Goal: Task Accomplishment & Management: Complete application form

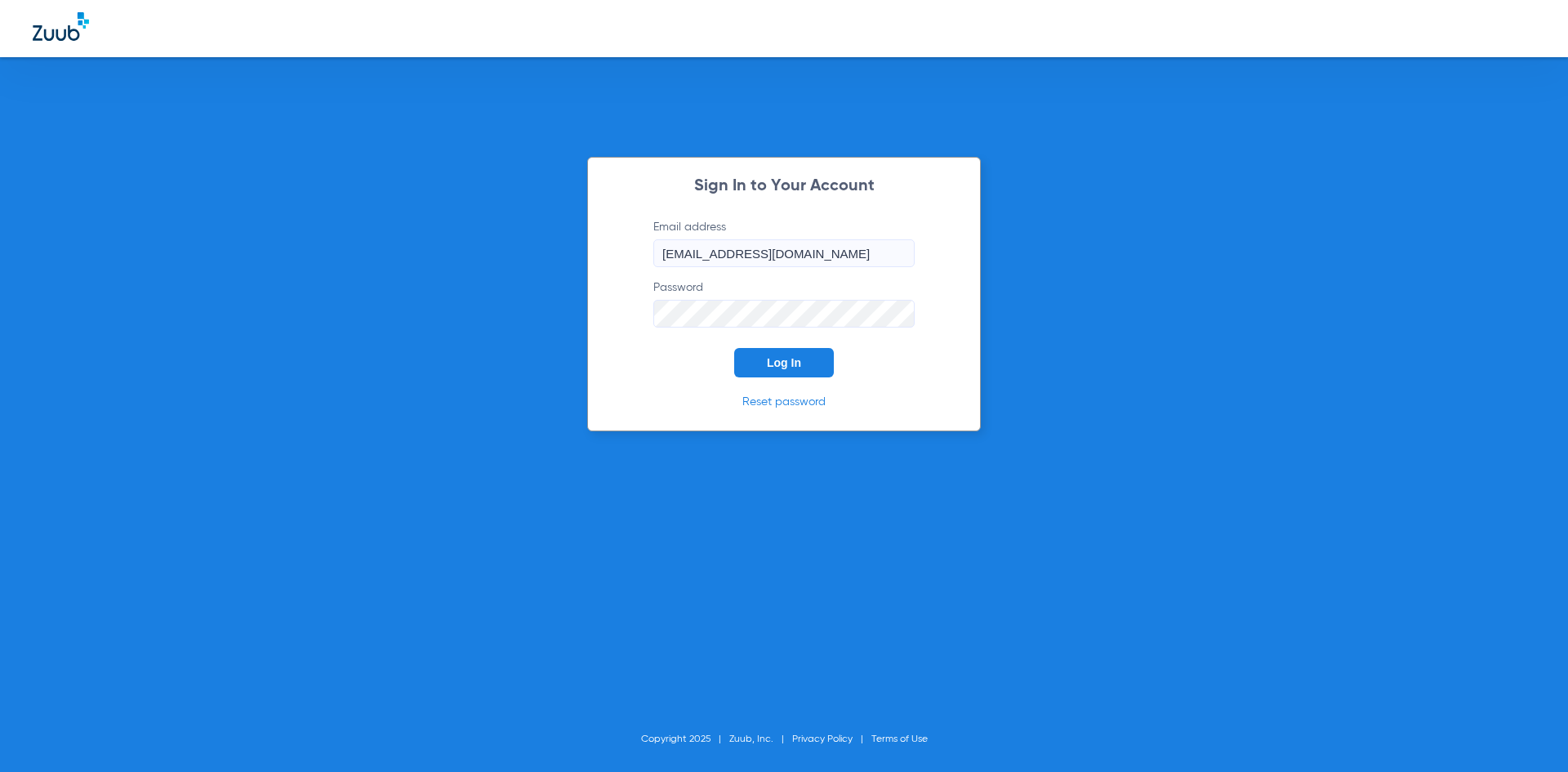
click at [788, 370] on button "Log In" at bounding box center [784, 363] width 100 height 30
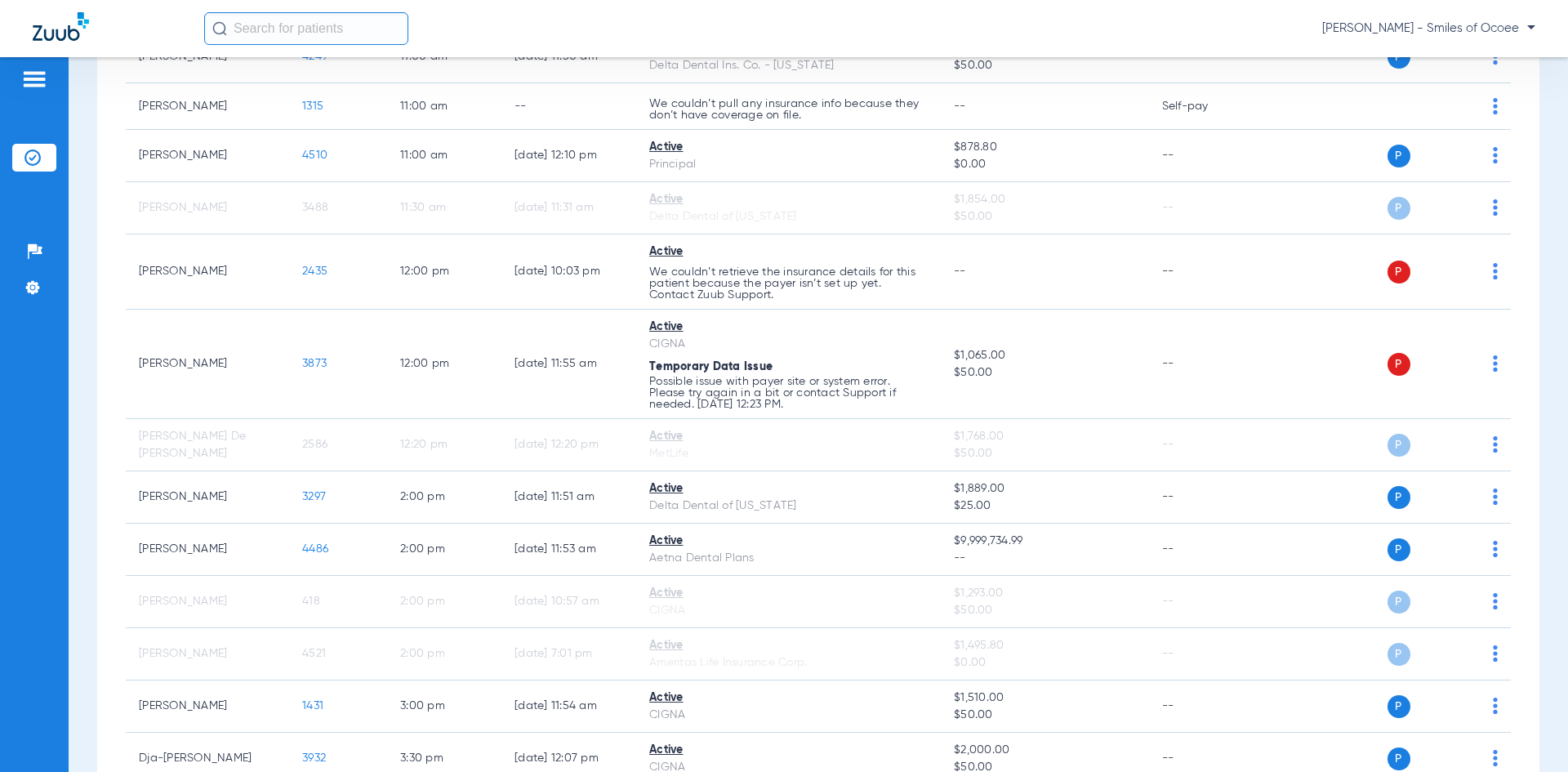
scroll to position [542, 0]
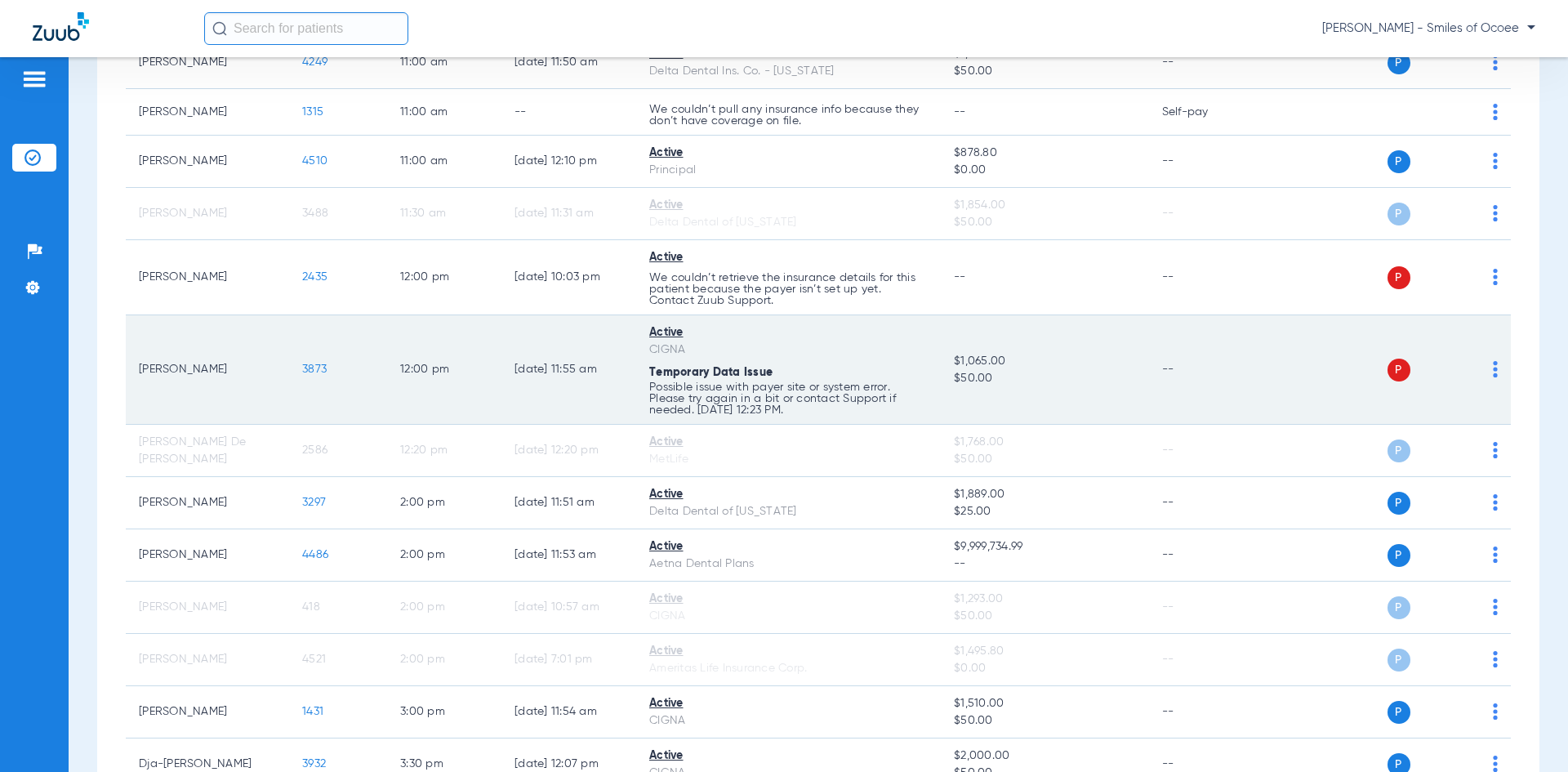
click at [1493, 371] on img at bounding box center [1495, 369] width 5 height 17
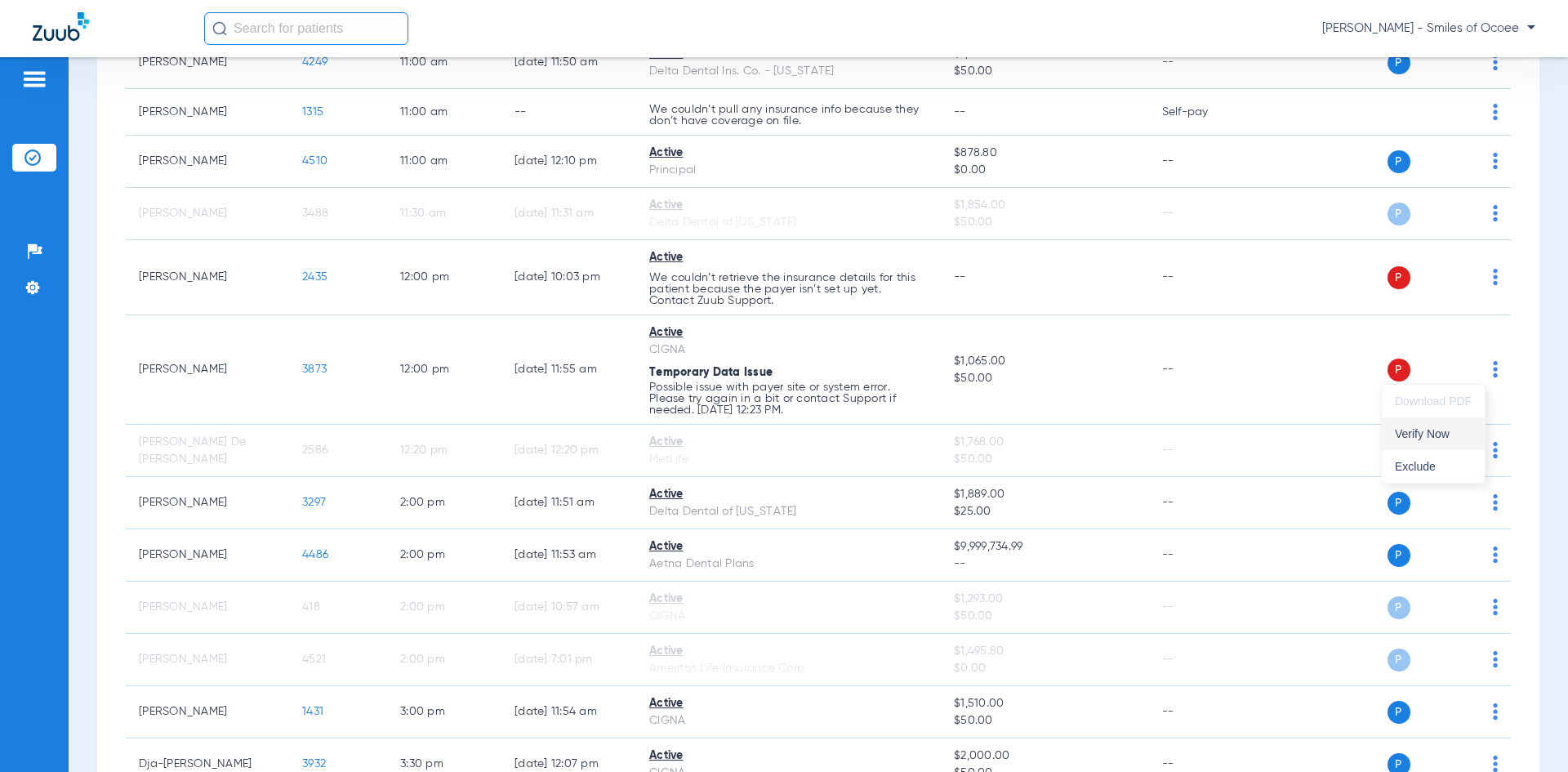
click at [1443, 440] on button "Verify Now" at bounding box center [1434, 433] width 103 height 33
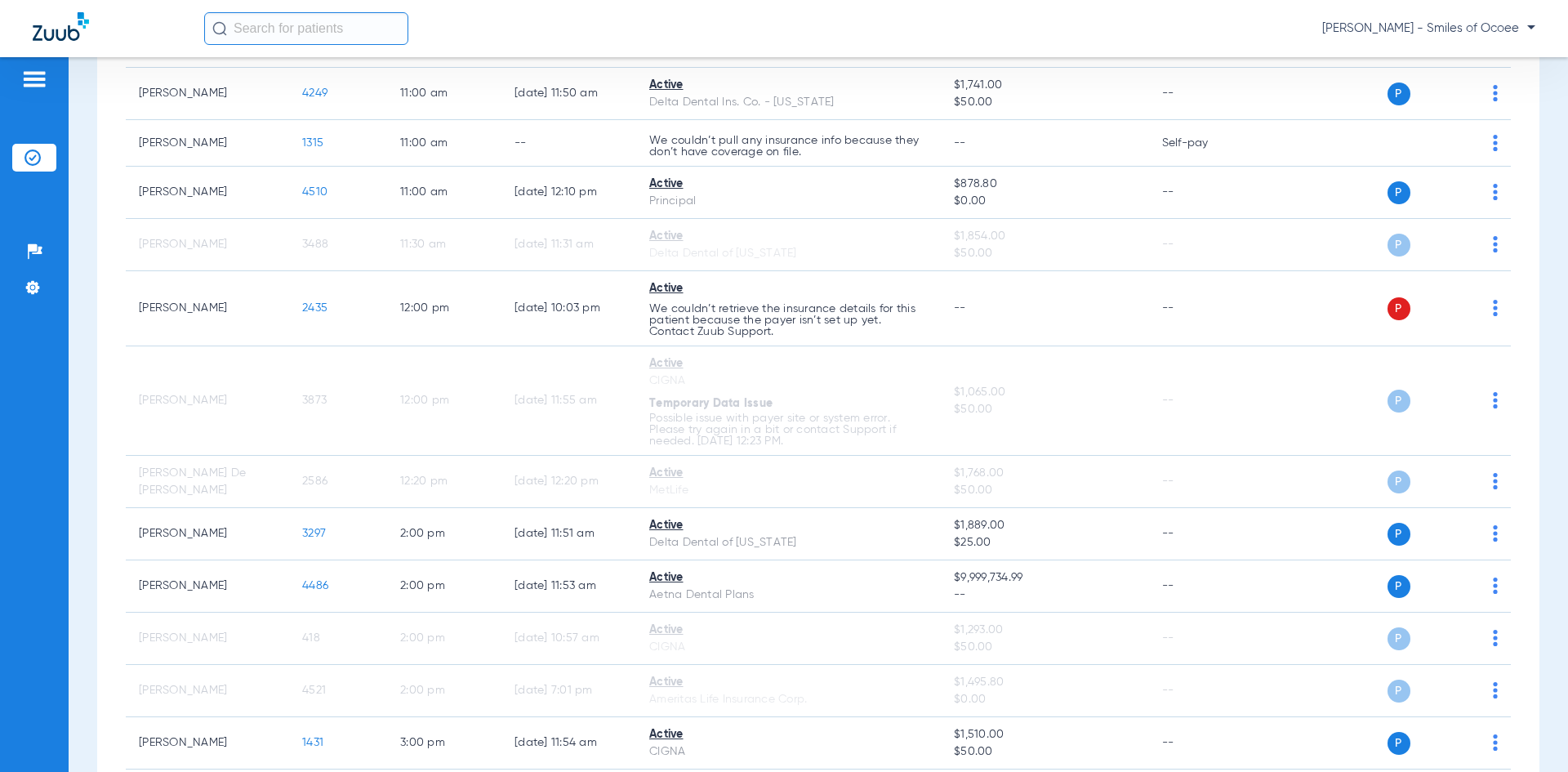
scroll to position [0, 0]
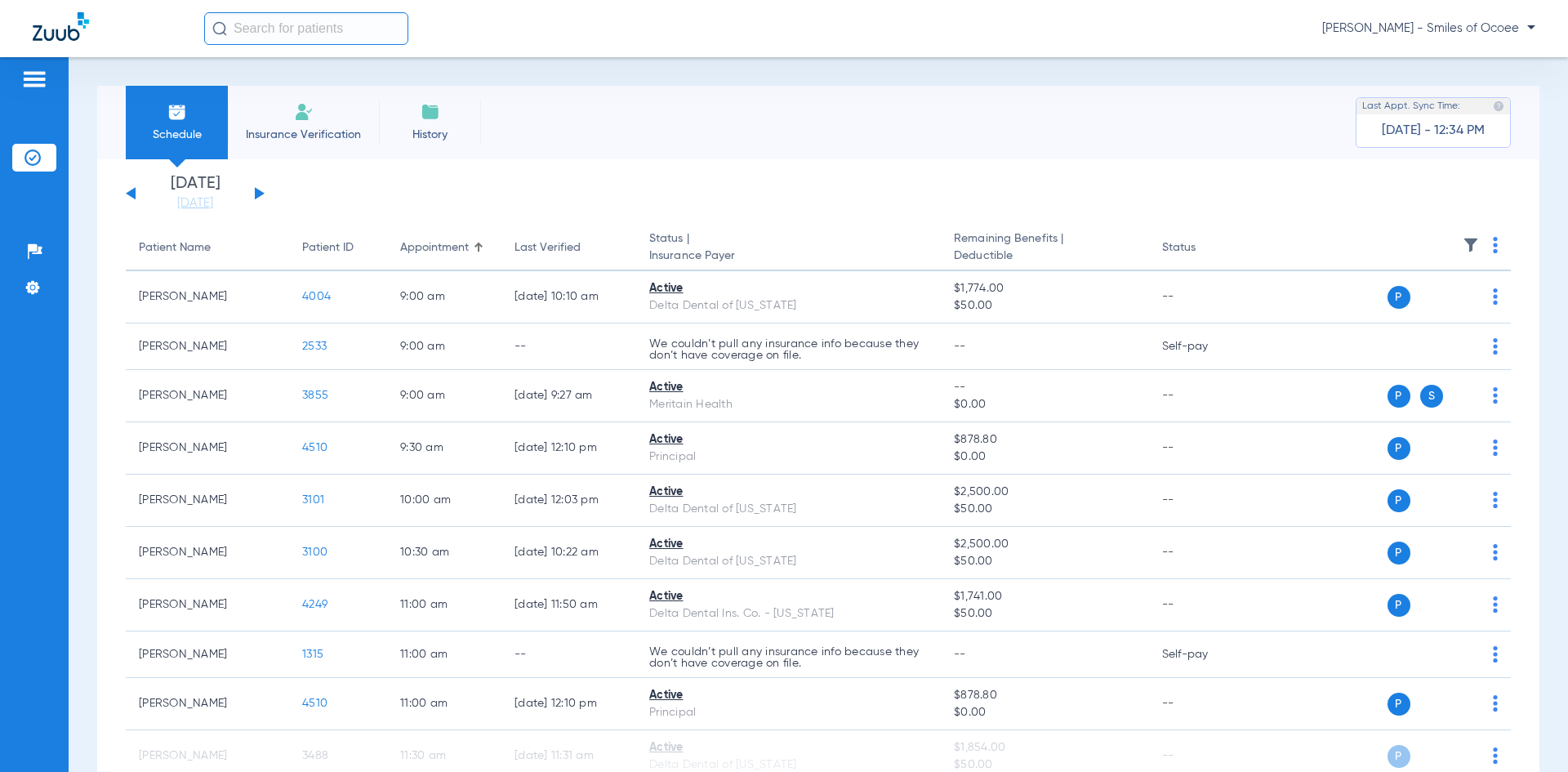
click at [255, 190] on button at bounding box center [259, 193] width 10 height 12
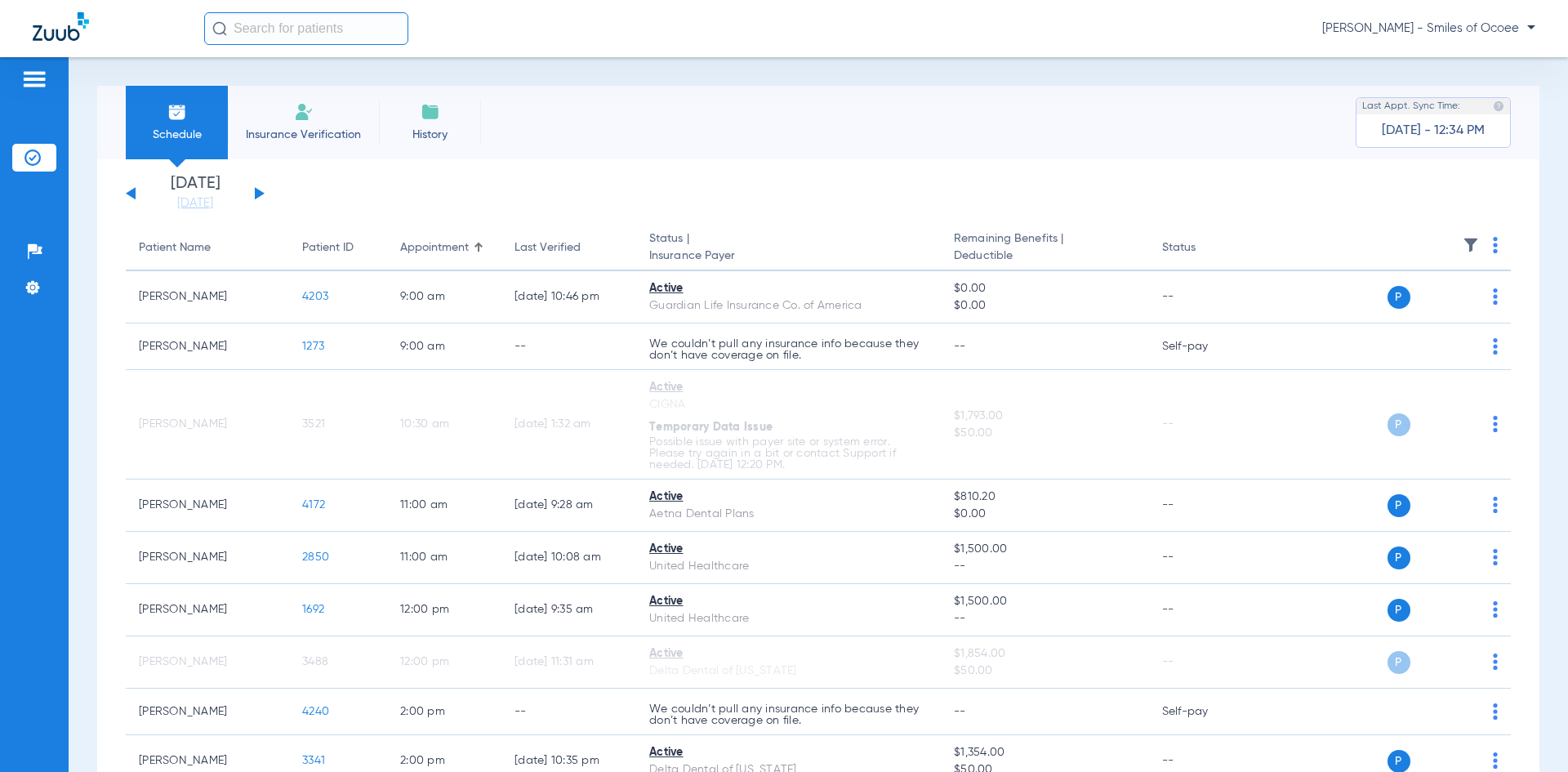
click at [1493, 246] on img at bounding box center [1495, 245] width 5 height 17
click at [1408, 304] on span "Verify All" at bounding box center [1422, 310] width 98 height 11
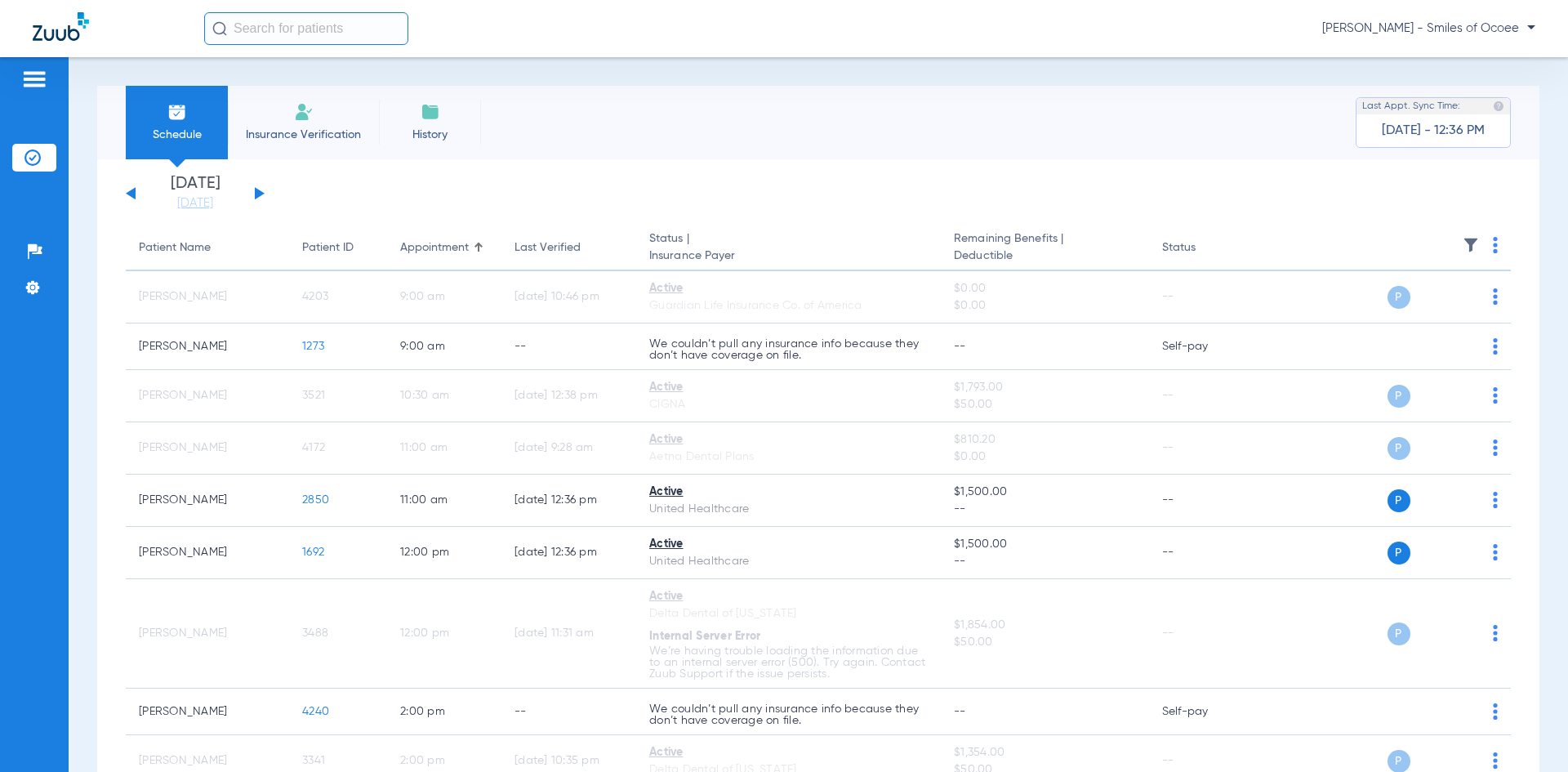
drag, startPoint x: 1550, startPoint y: 243, endPoint x: 1554, endPoint y: 316, distance: 73.1
click at [1554, 316] on div "Schedule Insurance Verification History Last Appt. Sync Time: [DATE] - 12:36 PM…" at bounding box center [819, 414] width 1500 height 714
click at [1547, 353] on div "Schedule Insurance Verification History Last Appt. Sync Time: [DATE] - 12:36 PM…" at bounding box center [819, 414] width 1500 height 714
drag, startPoint x: 1546, startPoint y: 337, endPoint x: 1547, endPoint y: 390, distance: 53.0
click at [1547, 390] on div "Schedule Insurance Verification History Last Appt. Sync Time: [DATE] - 12:36 PM…" at bounding box center [819, 414] width 1500 height 714
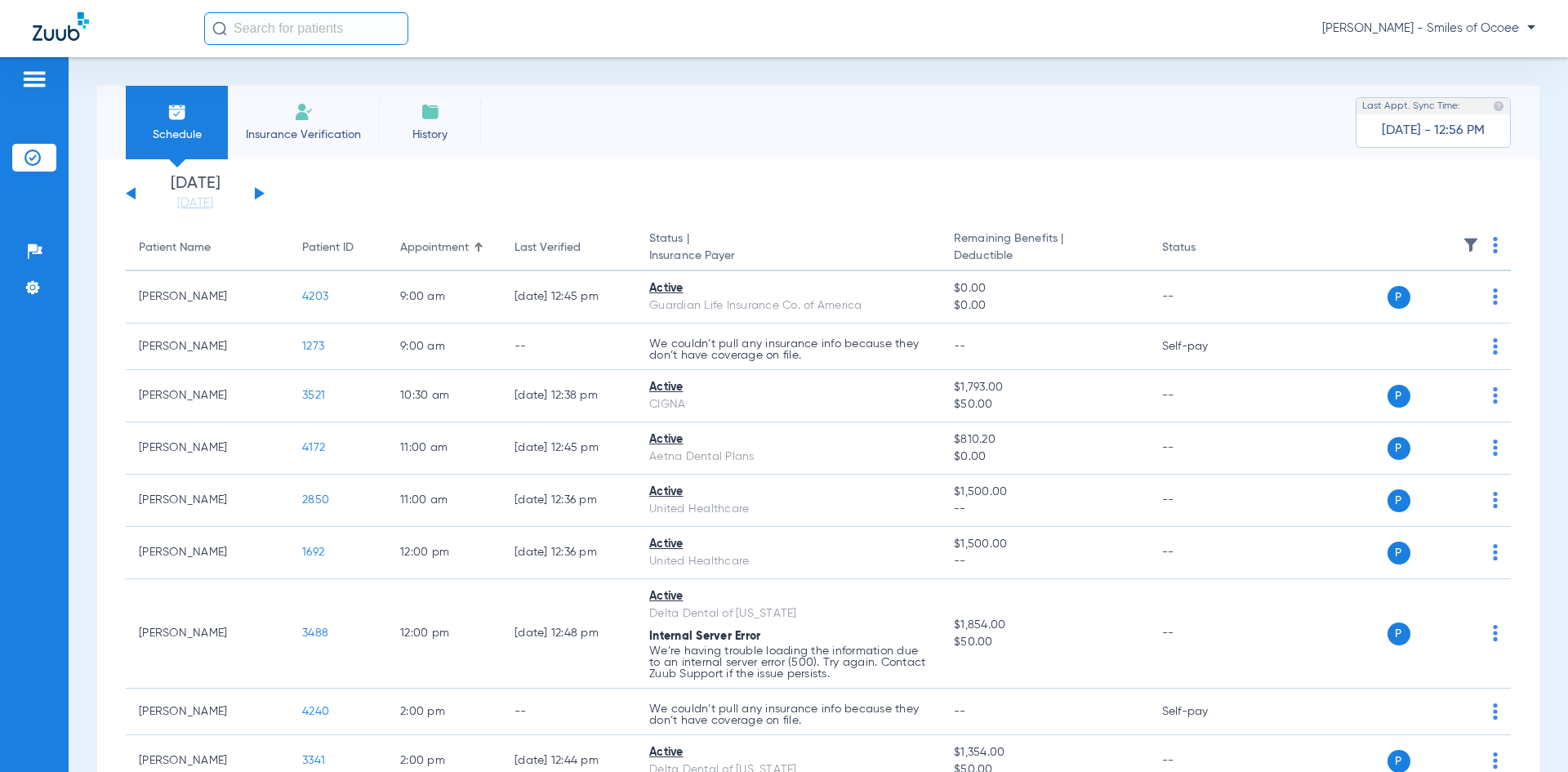
click at [276, 127] on li "Insurance Verification" at bounding box center [303, 122] width 151 height 74
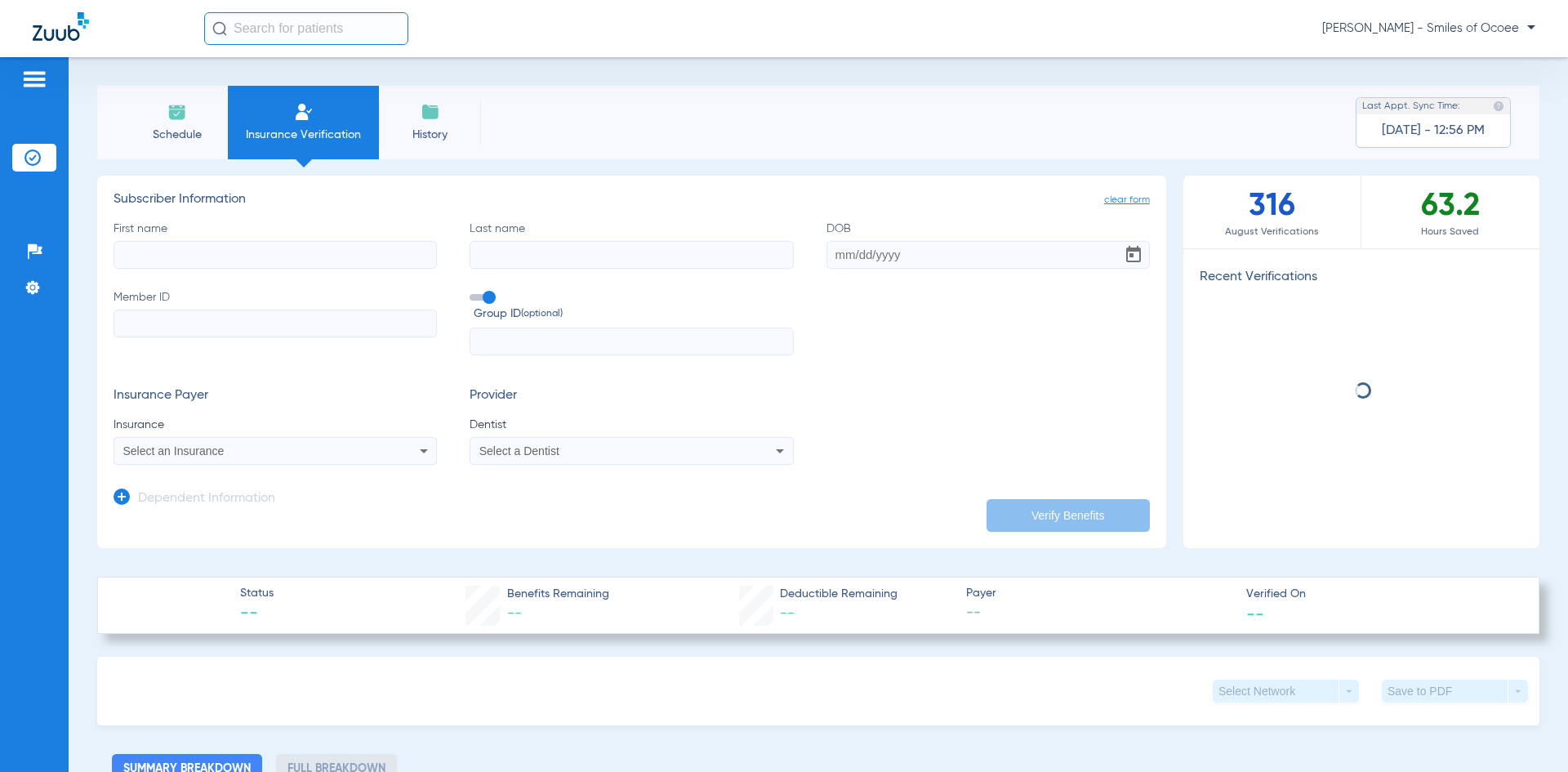
click at [280, 134] on span "Insurance Verification" at bounding box center [303, 135] width 127 height 17
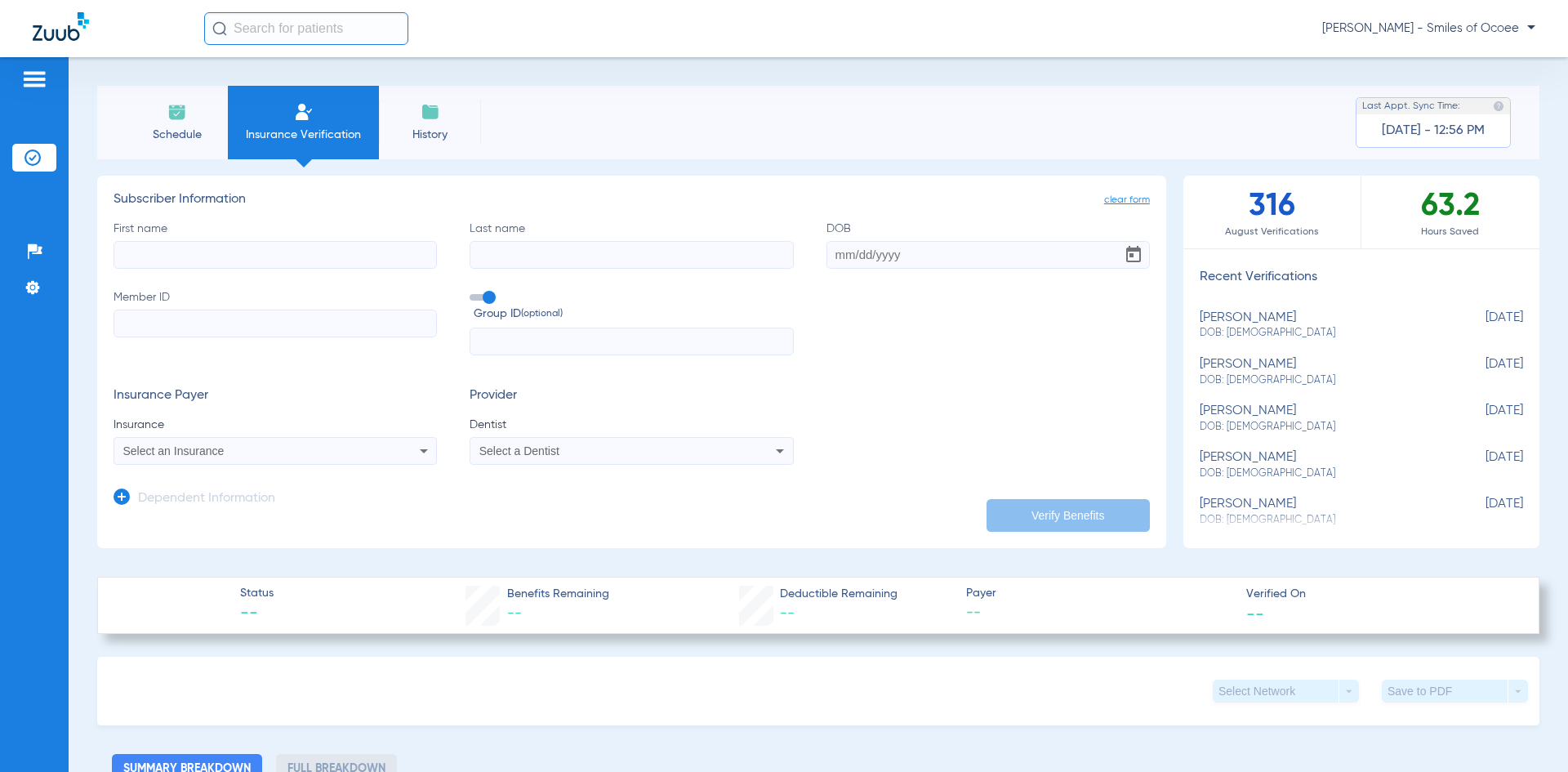
click at [236, 247] on input "First name" at bounding box center [275, 255] width 324 height 28
click at [320, 243] on input "First name Required" at bounding box center [275, 255] width 324 height 28
paste input "SALNAVE DOLCE"
drag, startPoint x: 186, startPoint y: 250, endPoint x: 279, endPoint y: 258, distance: 93.3
click at [279, 258] on input "SALNAVE DOLCE" at bounding box center [275, 255] width 324 height 28
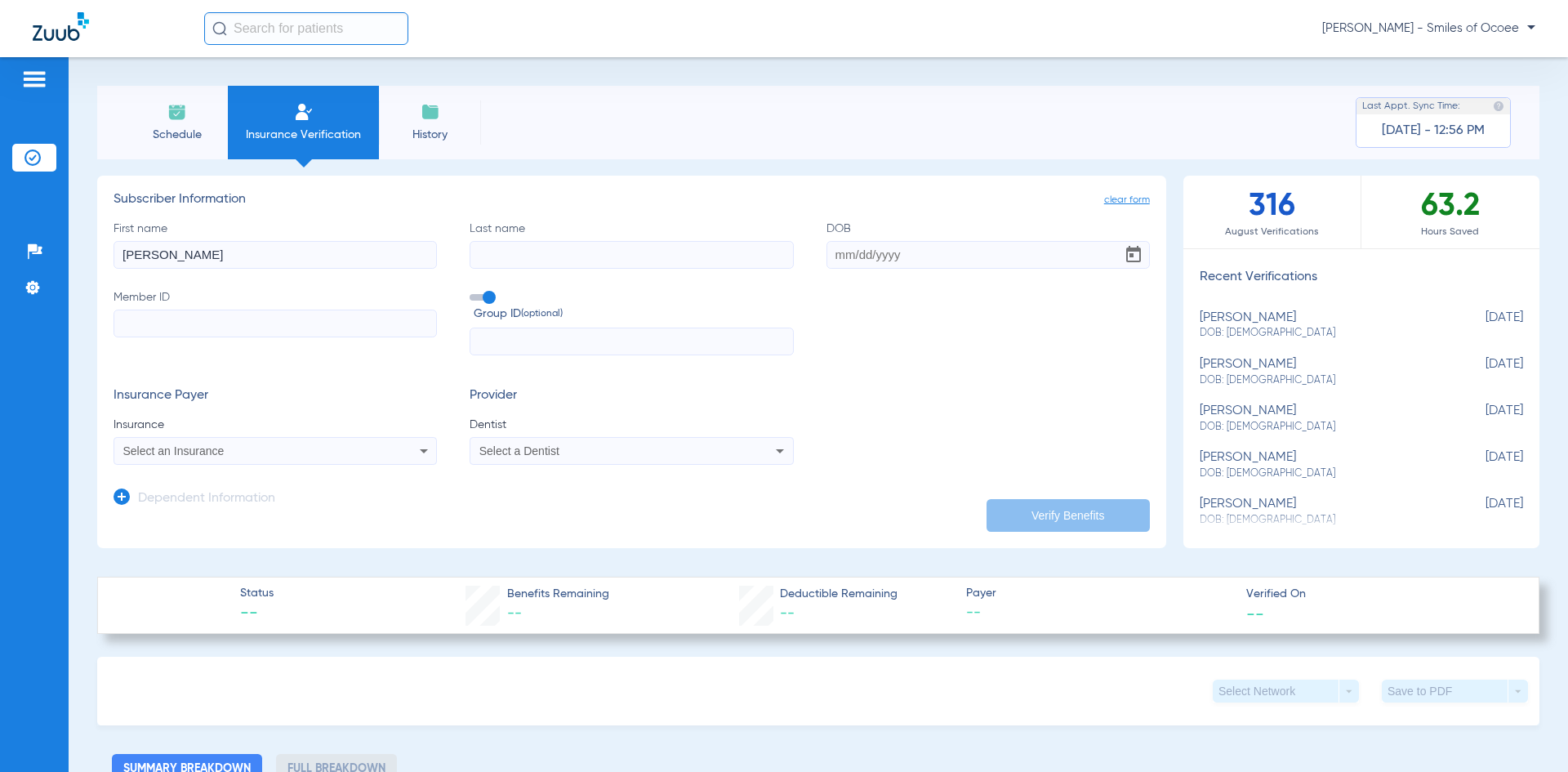
type input "[PERSON_NAME]"
click at [584, 255] on input "Last name" at bounding box center [631, 255] width 324 height 28
paste input "DOLCE"
type input "DOLCE"
click at [876, 260] on input "DOB" at bounding box center [988, 255] width 324 height 28
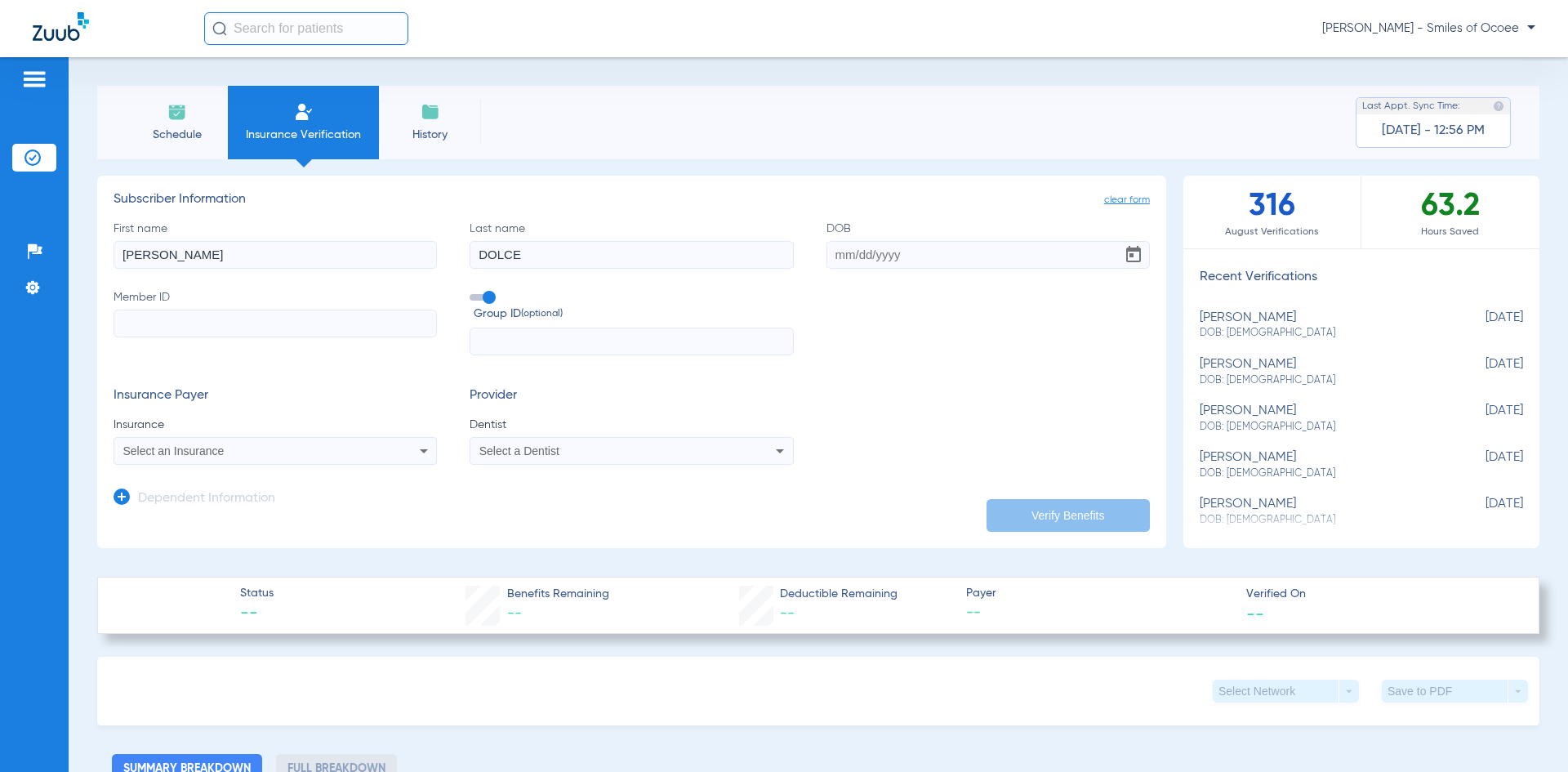
paste input "[DATE]"
type input "[DATE]"
click at [201, 324] on input "Member ID" at bounding box center [275, 324] width 324 height 28
paste input "326400421"
type input "326400421"
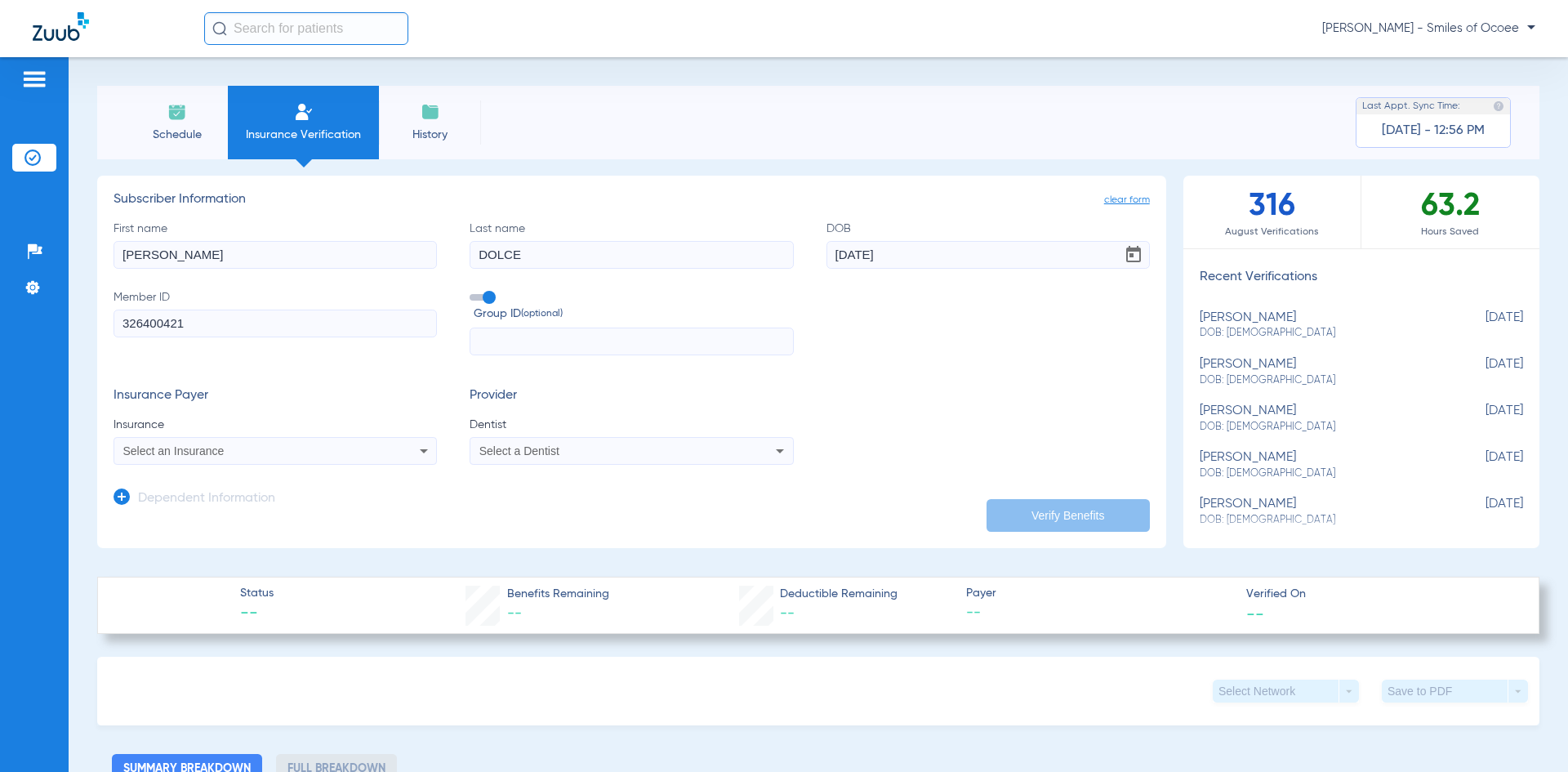
click at [225, 458] on div "Select an Insurance" at bounding box center [275, 450] width 322 height 20
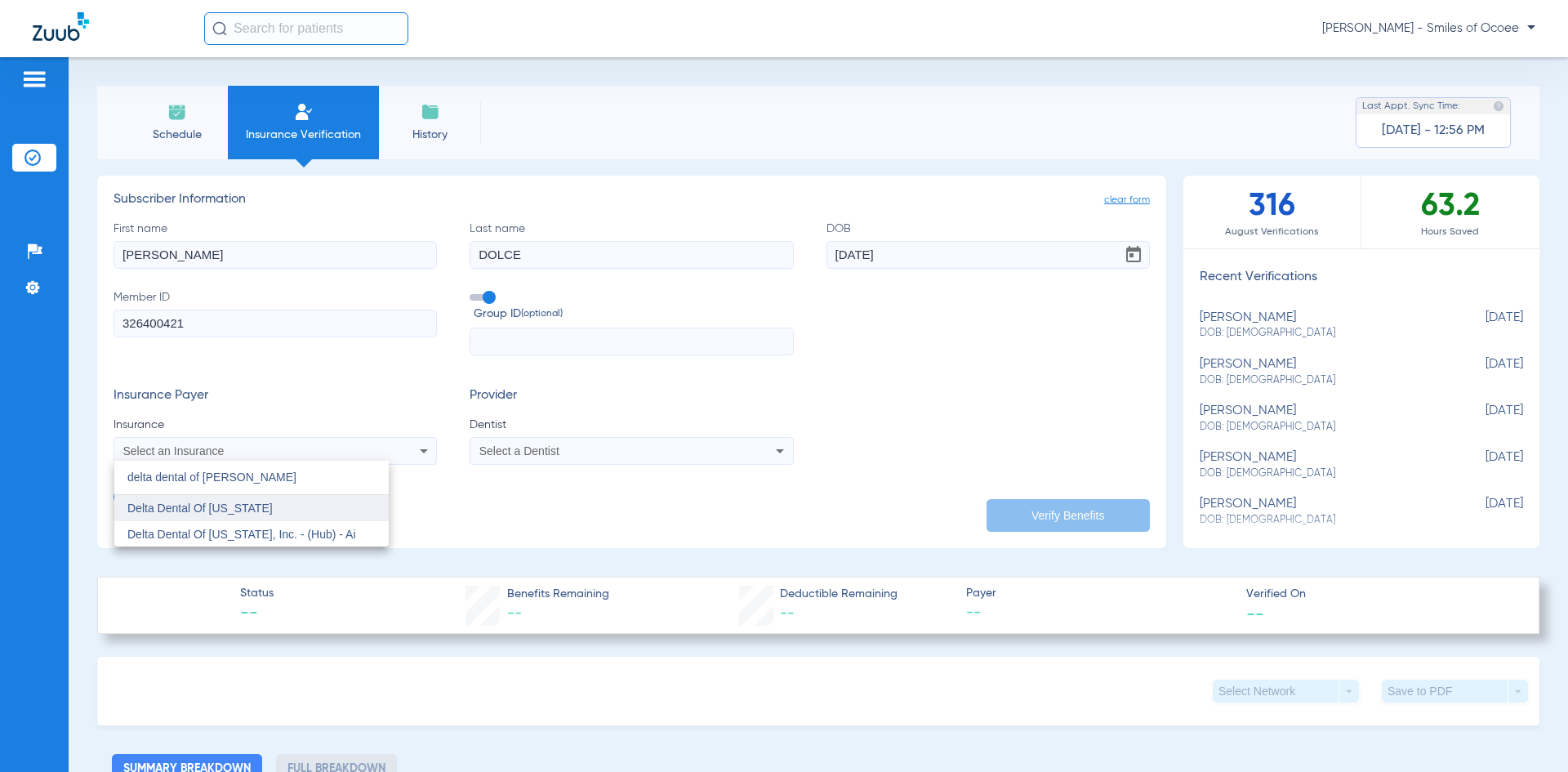
type input "delta dental of [PERSON_NAME]"
click at [190, 512] on span "Delta Dental Of [US_STATE]" at bounding box center [201, 508] width 146 height 13
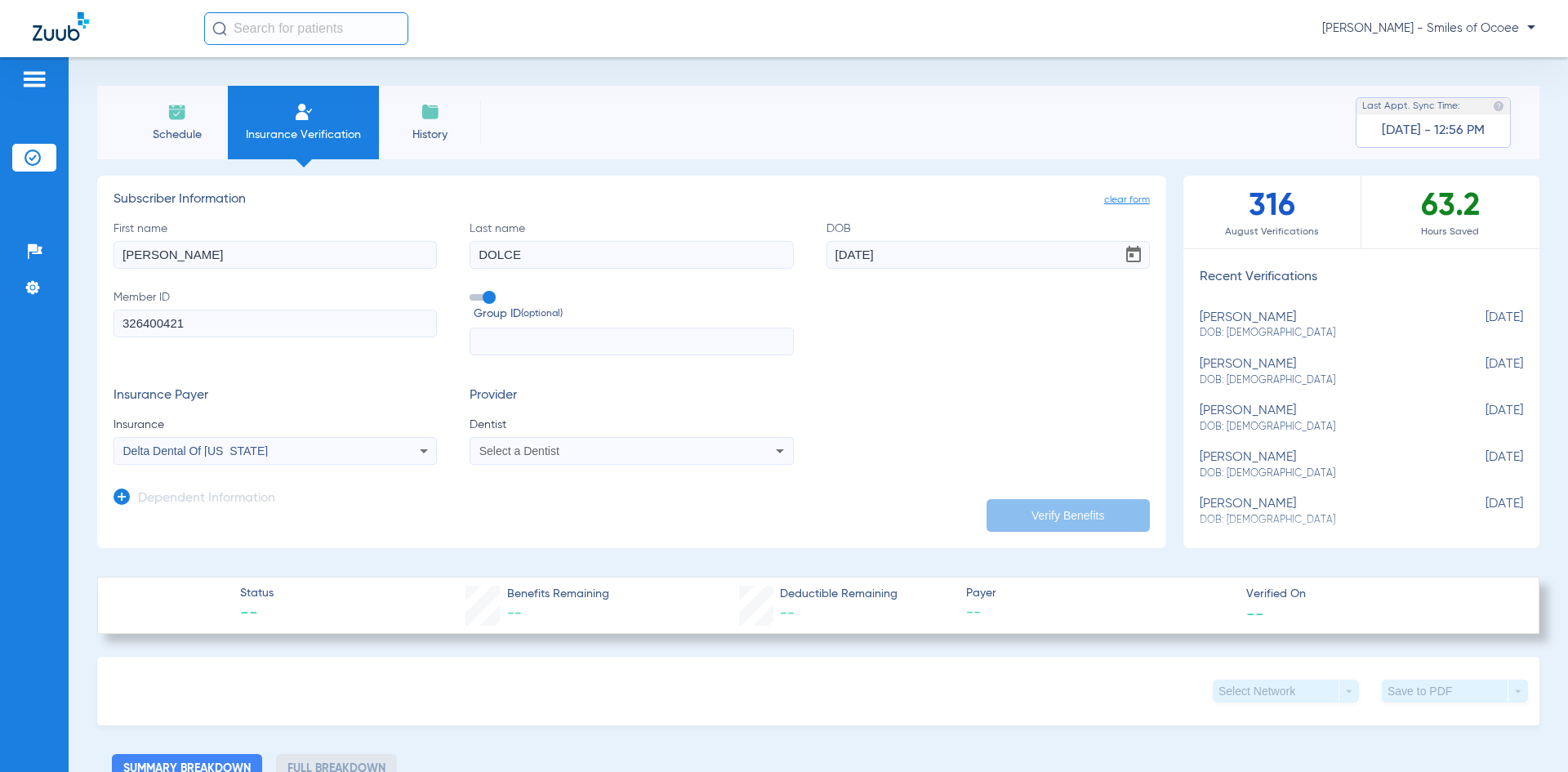
click at [582, 451] on div "Select a Dentist" at bounding box center [602, 450] width 244 height 11
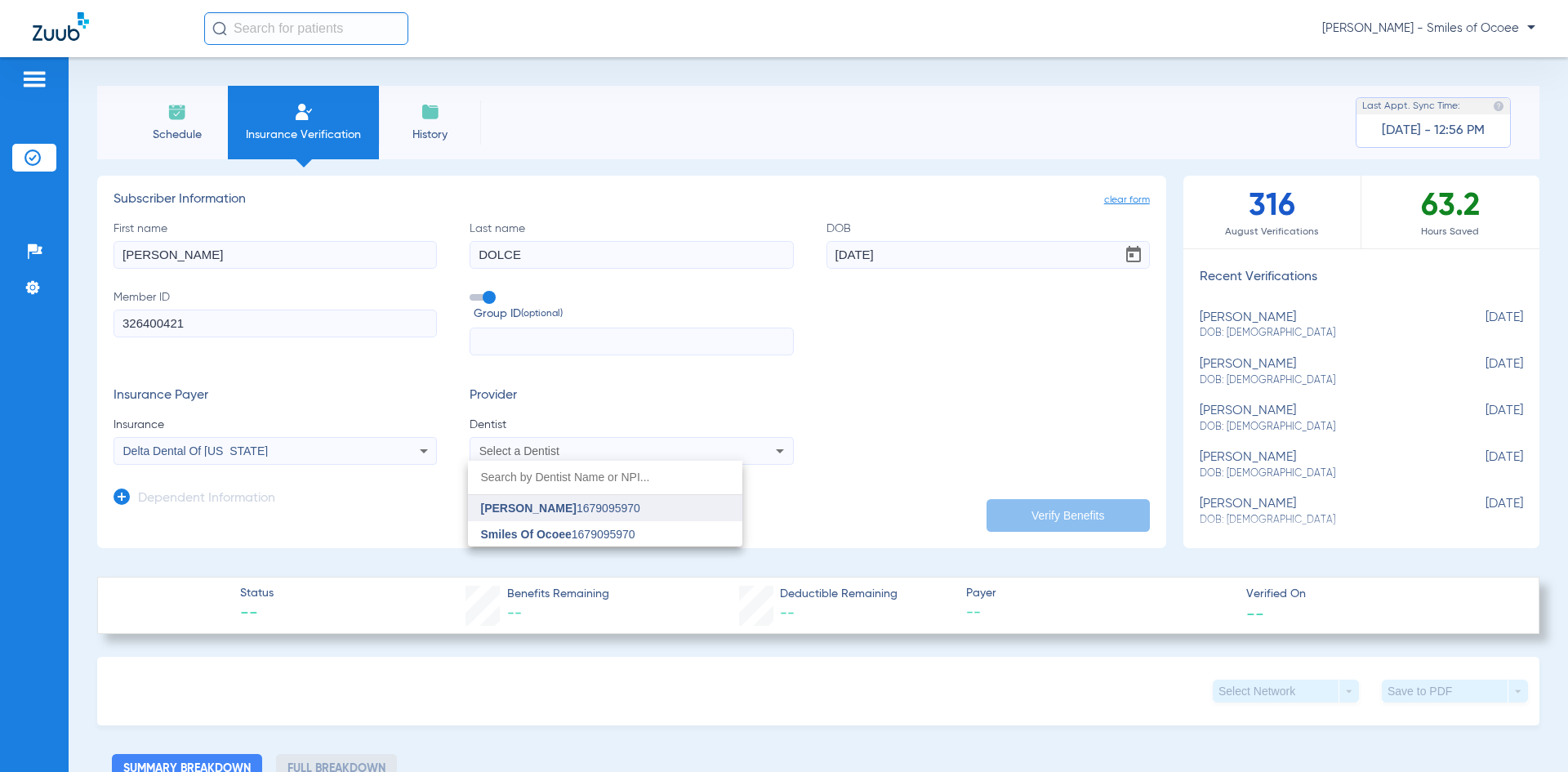
click at [562, 506] on span "[PERSON_NAME]" at bounding box center [529, 508] width 95 height 13
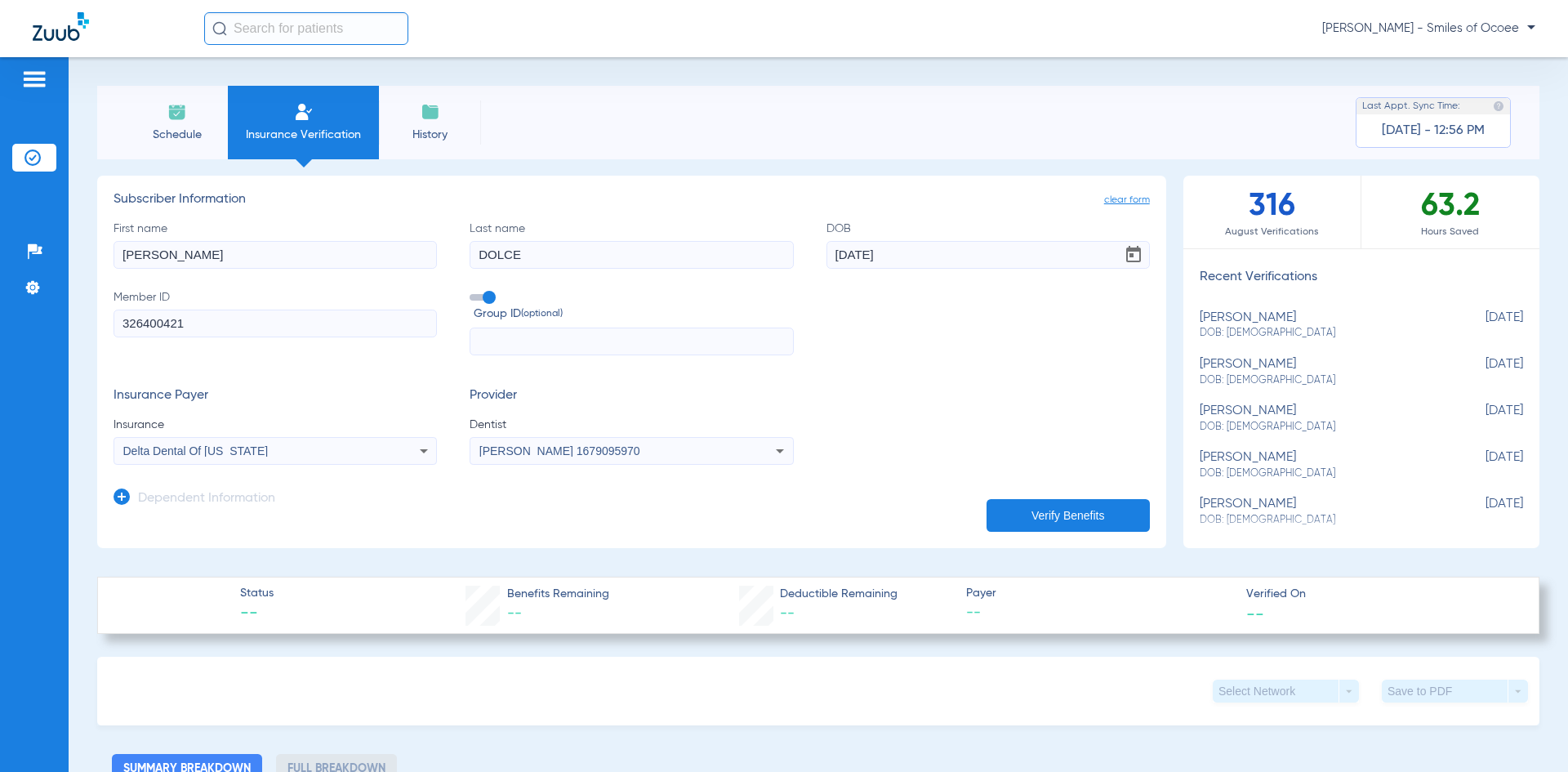
click at [1018, 517] on button "Verify Benefits" at bounding box center [1068, 515] width 163 height 33
